Goal: Find specific page/section: Find specific page/section

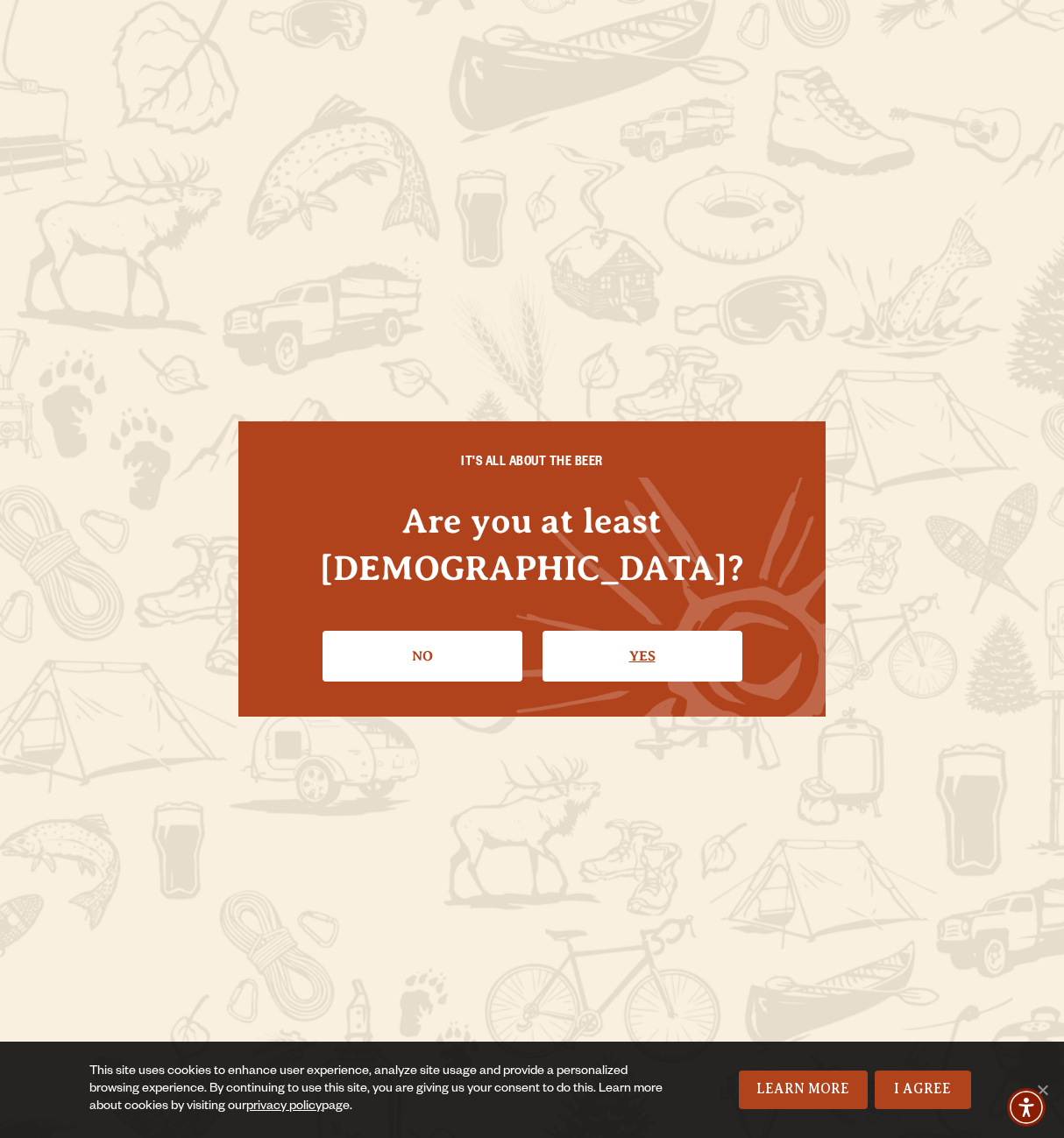
click at [678, 631] on link "Yes" at bounding box center [642, 657] width 199 height 51
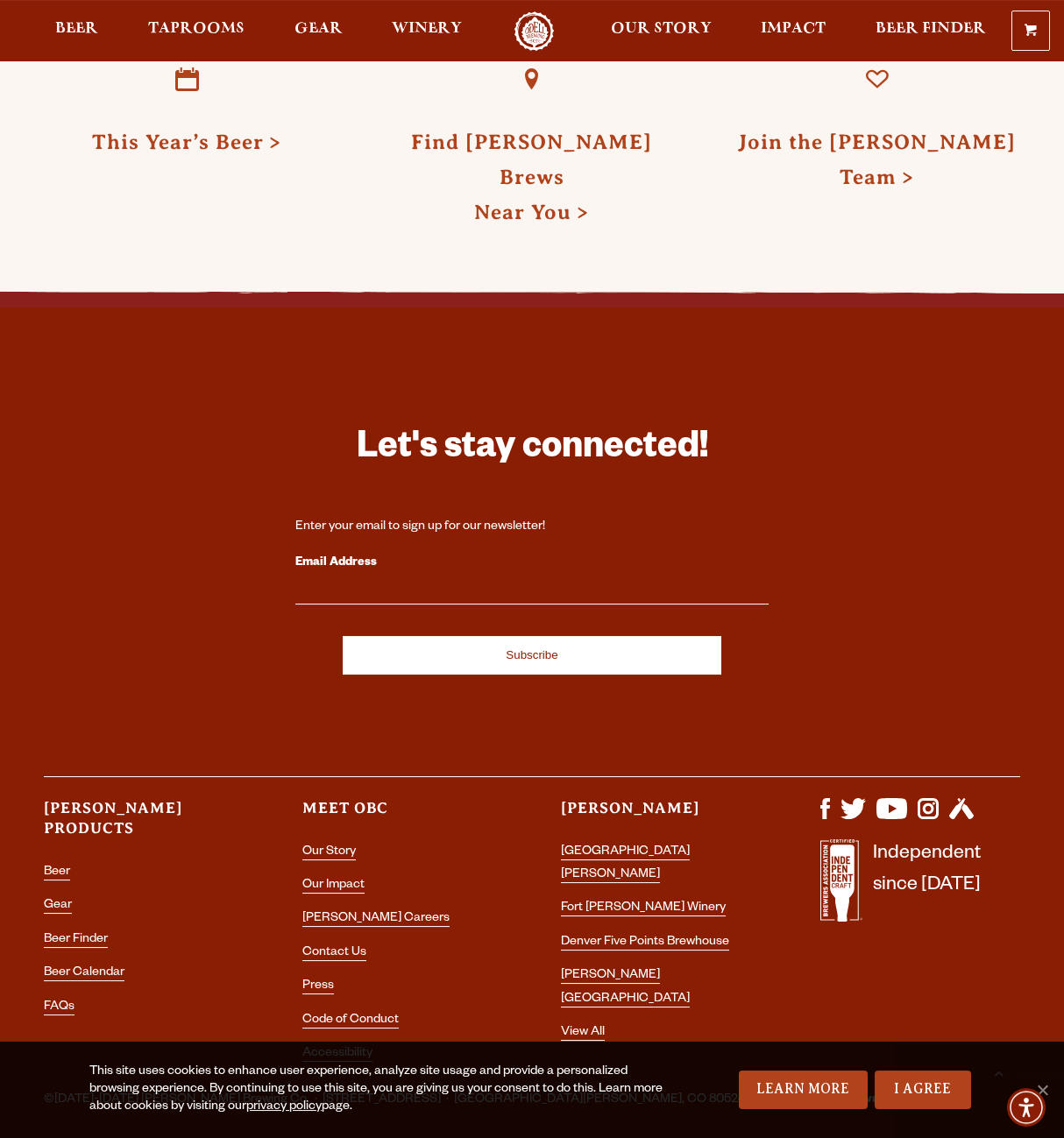
scroll to position [4469, 0]
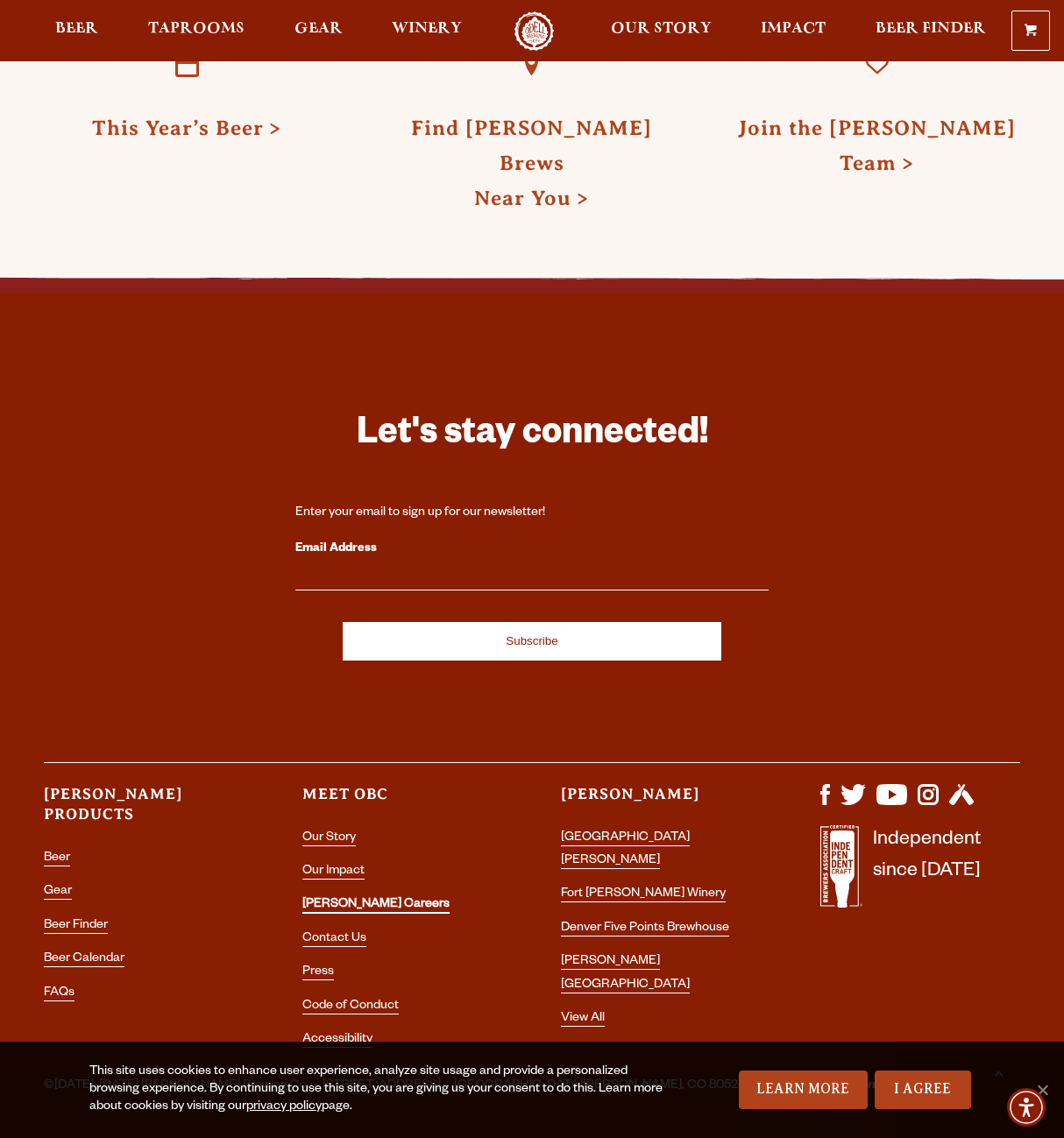
click at [316, 898] on link "[PERSON_NAME] Careers" at bounding box center [375, 906] width 147 height 16
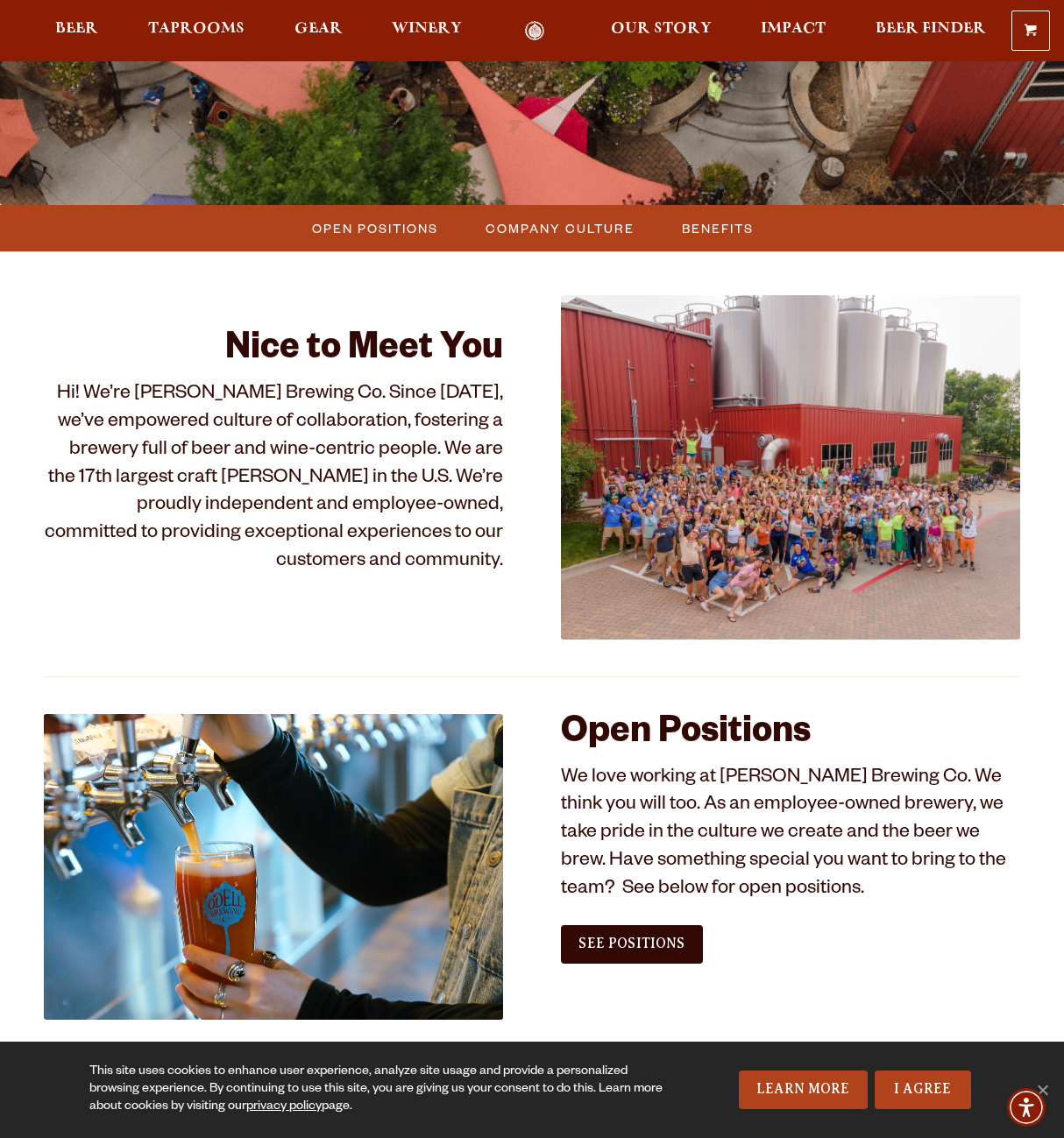
scroll to position [668, 0]
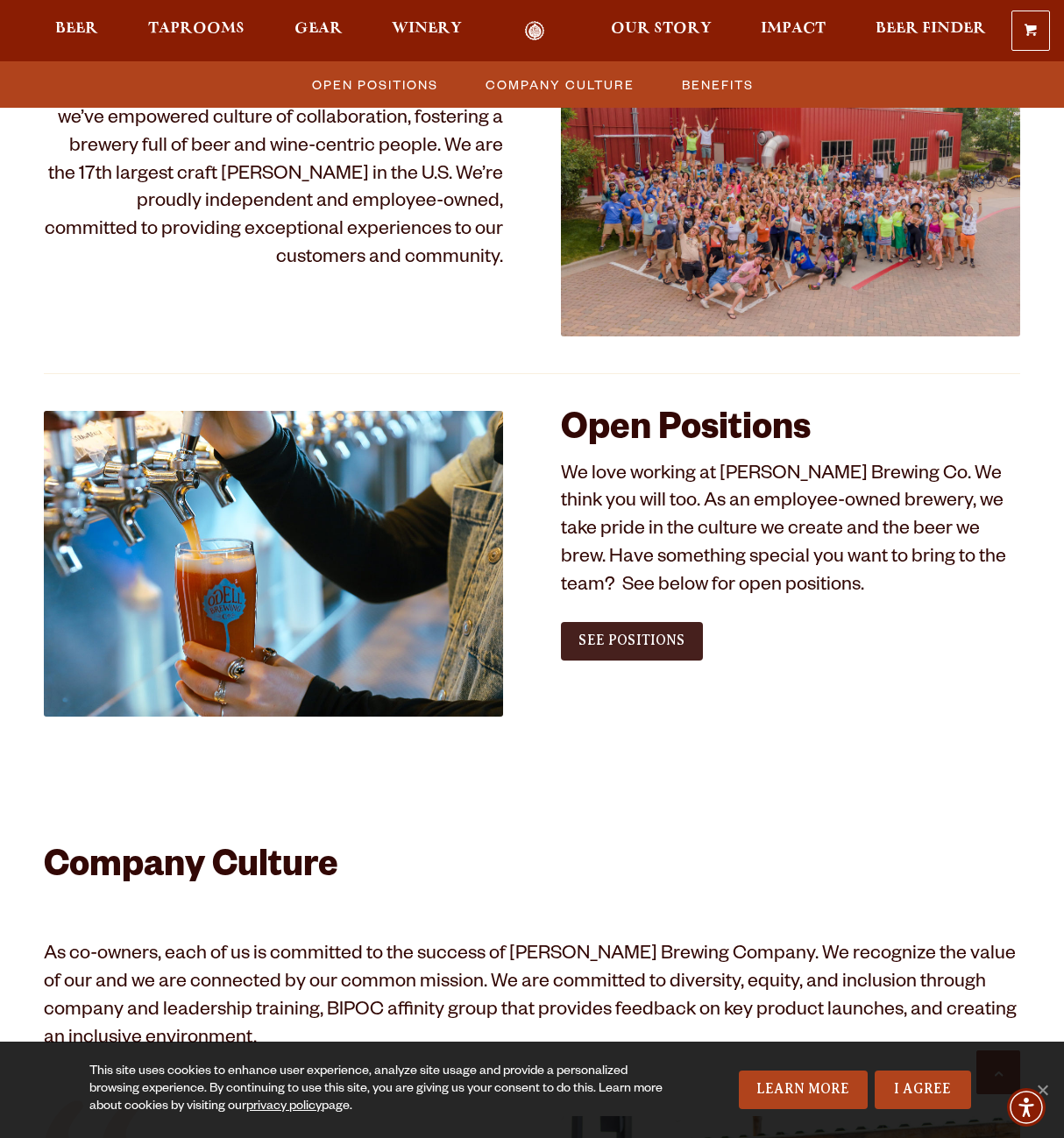
click at [636, 636] on span "See Positions" at bounding box center [631, 641] width 106 height 16
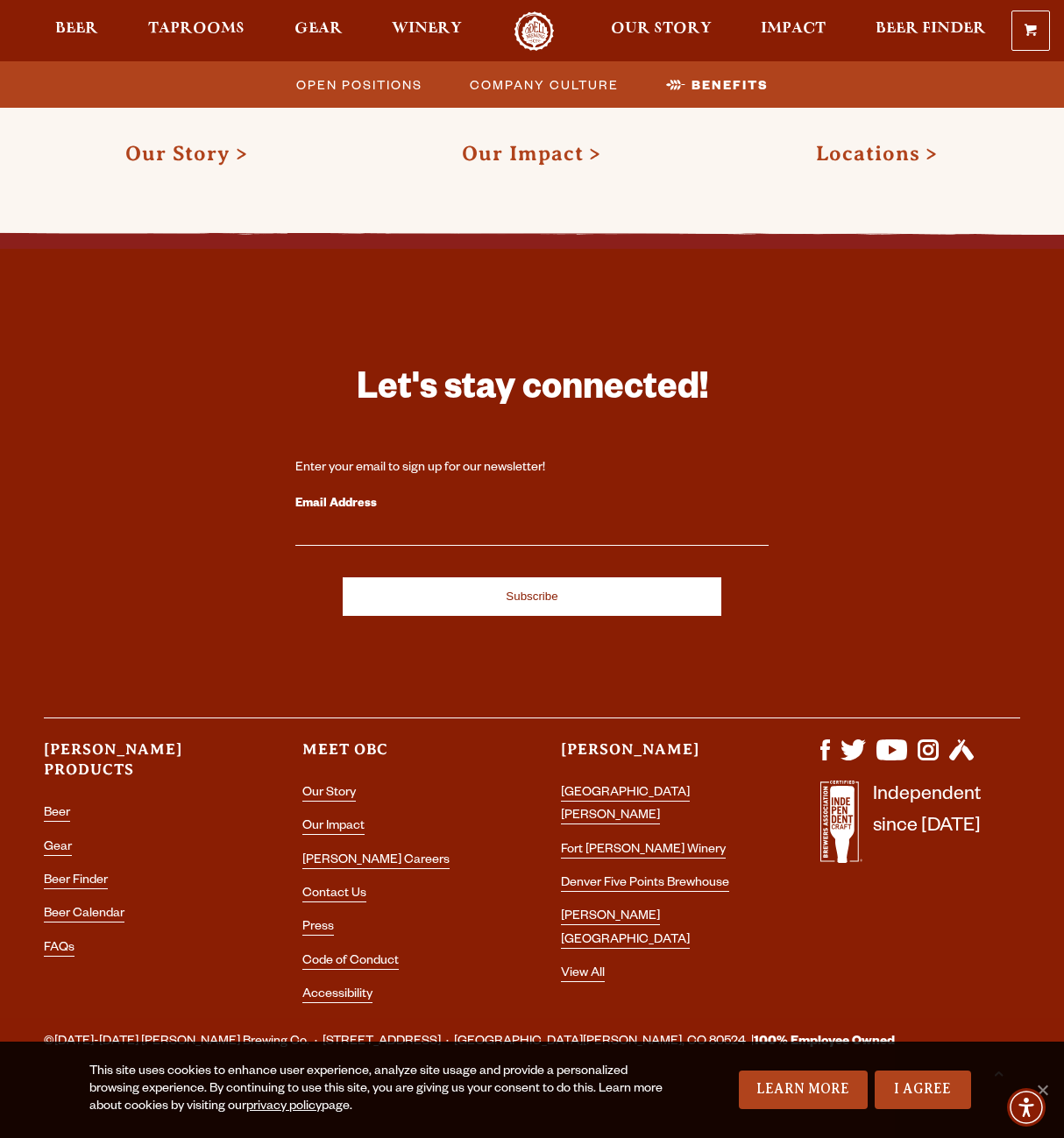
scroll to position [2859, 0]
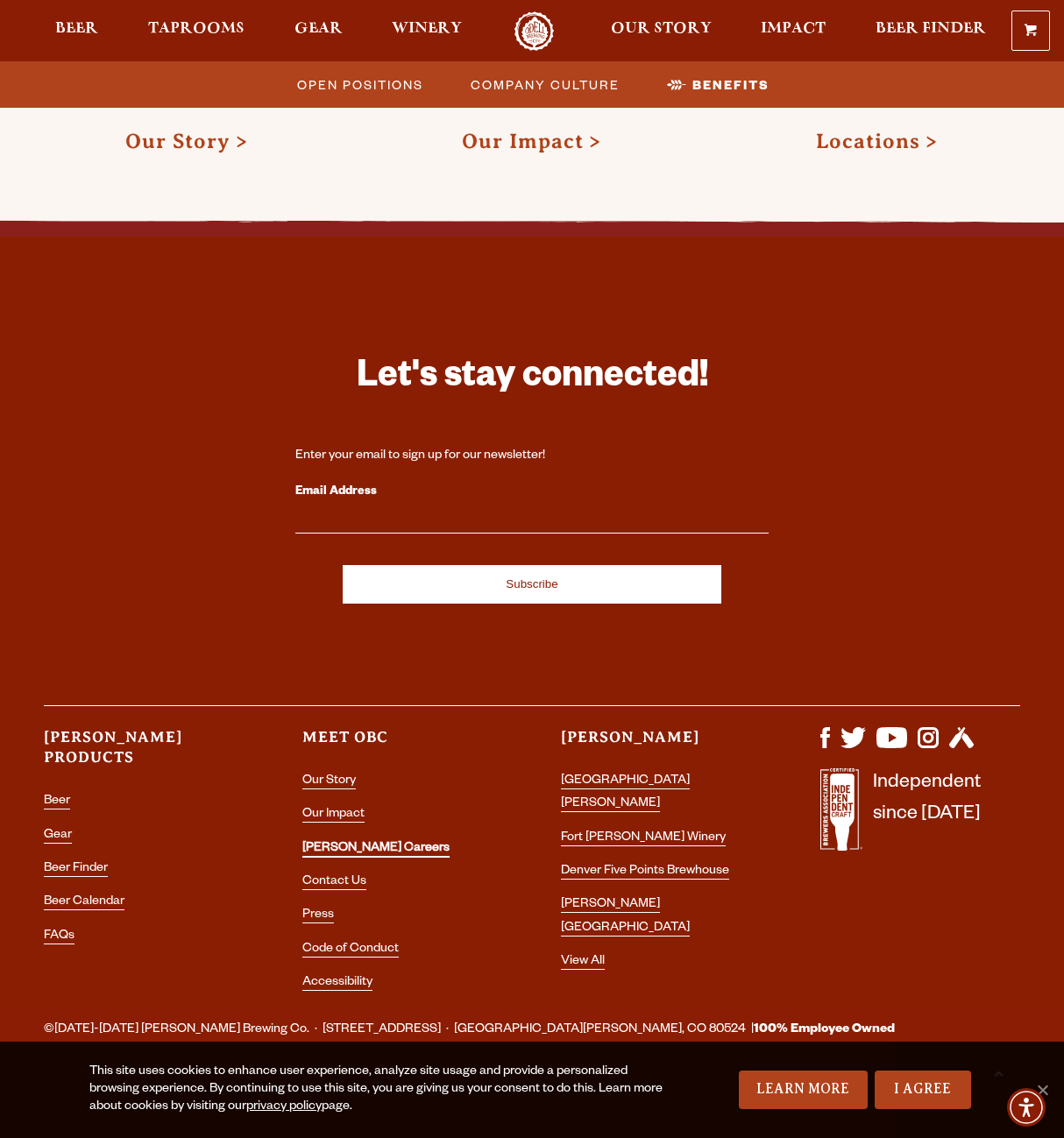
click at [377, 849] on link "[PERSON_NAME] Careers" at bounding box center [375, 850] width 147 height 16
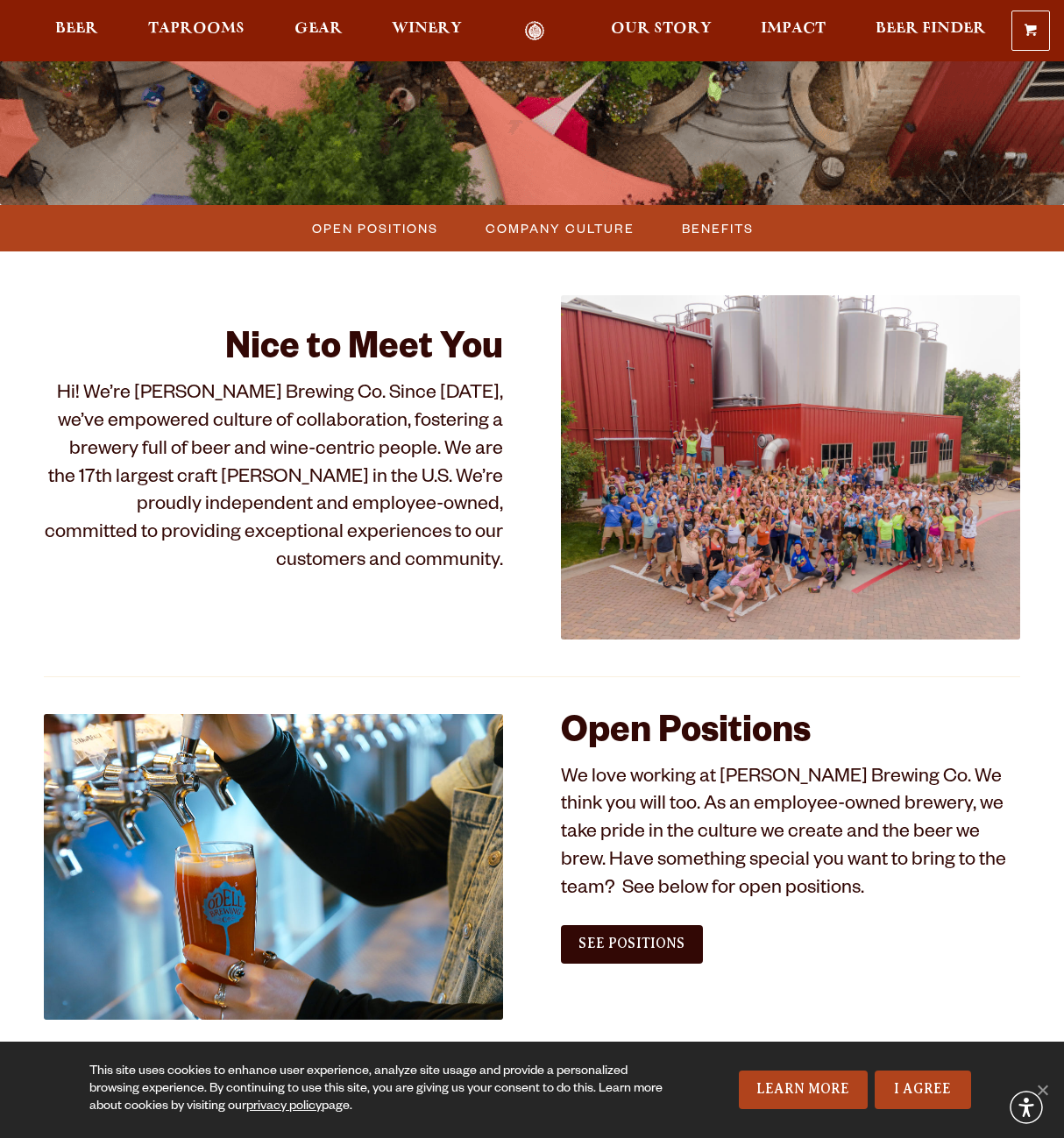
scroll to position [668, 0]
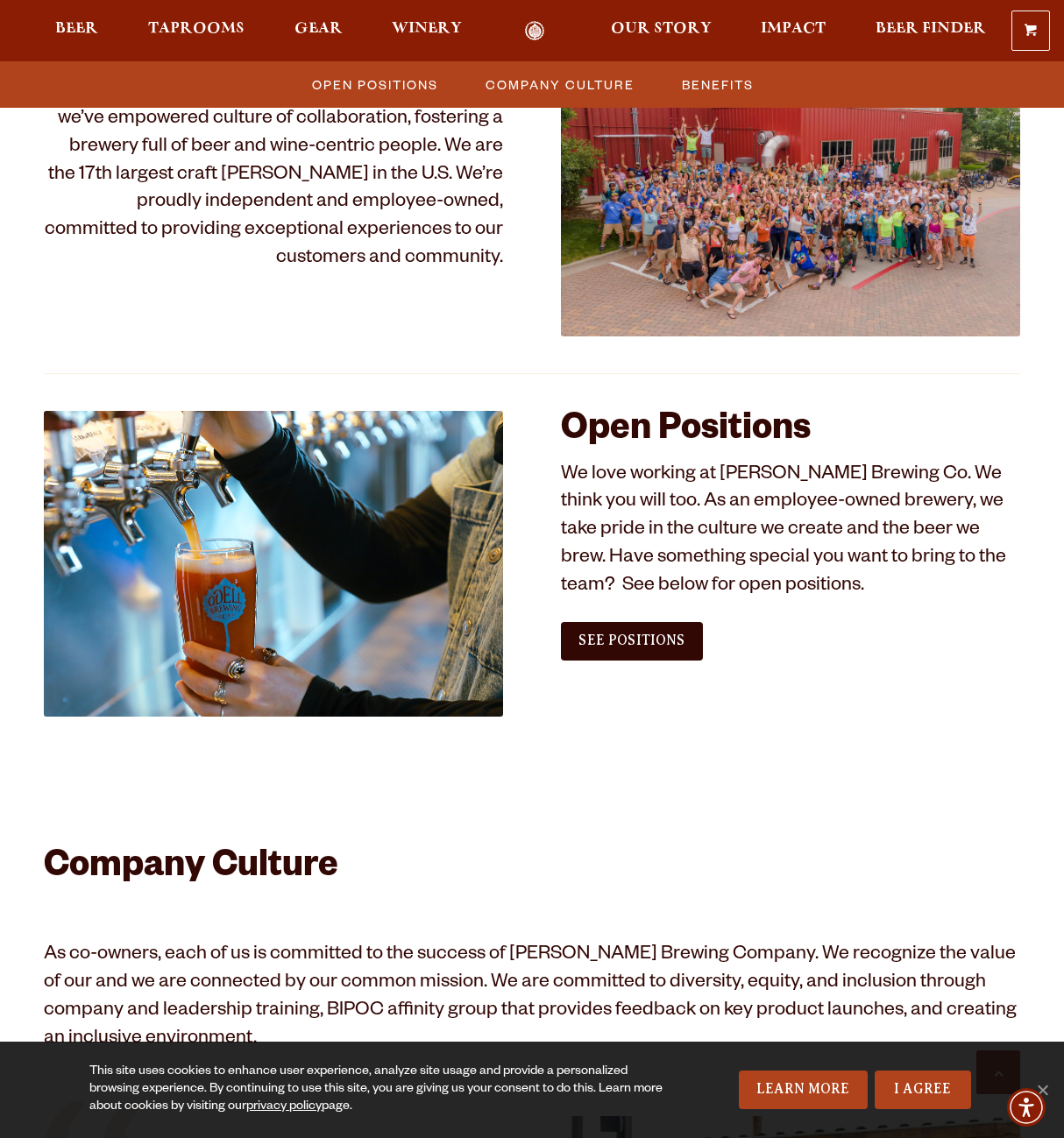
click at [690, 661] on div "See Positions" at bounding box center [631, 641] width 141 height 44
click at [672, 650] on link "See Positions" at bounding box center [631, 642] width 141 height 39
